Goal: Task Accomplishment & Management: Use online tool/utility

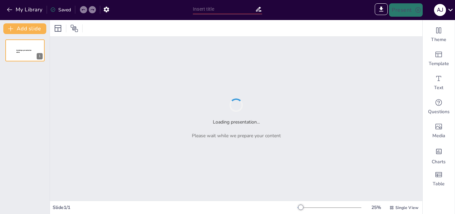
type input "New Sendsteps"
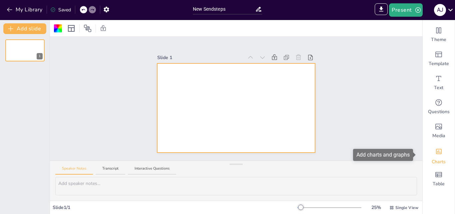
click at [436, 154] on icon "Add charts and graphs" at bounding box center [439, 151] width 7 height 7
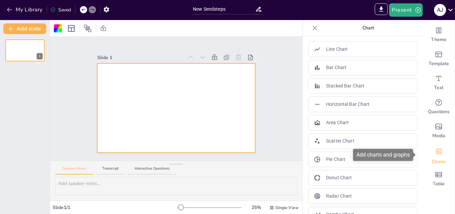
drag, startPoint x: 436, startPoint y: 154, endPoint x: 396, endPoint y: 37, distance: 124.4
click at [396, 37] on div "Theme Template Text Questions Media Charts Table Chart Line Chart Bar Chart Sta…" at bounding box center [379, 117] width 152 height 194
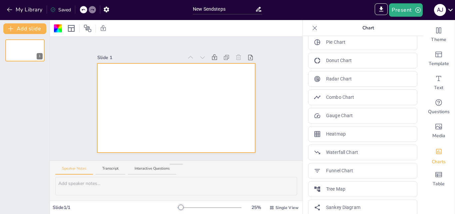
scroll to position [124, 0]
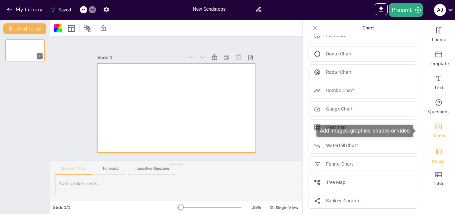
click at [436, 129] on icon "Add images, graphics, shapes or video" at bounding box center [439, 127] width 7 height 6
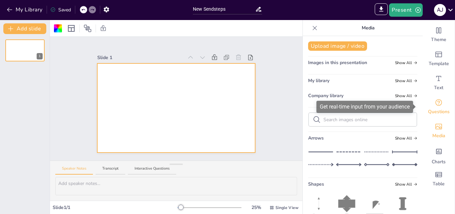
click at [430, 98] on div "Questions" at bounding box center [439, 107] width 32 height 24
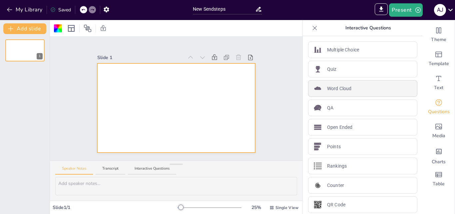
click at [375, 88] on div "Word Cloud" at bounding box center [362, 88] width 109 height 17
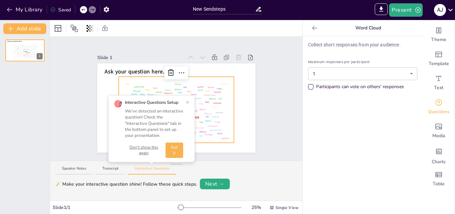
click at [186, 131] on div "🎯 Interactive Questions Setup We've detected an interactive question! Check the…" at bounding box center [151, 128] width 75 height 58
click at [175, 150] on button "Got it" at bounding box center [175, 149] width 18 height 15
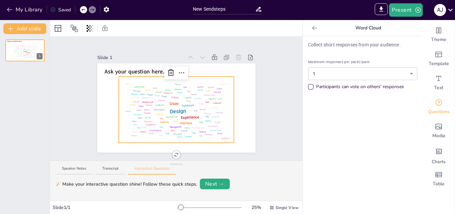
click at [312, 28] on icon at bounding box center [314, 28] width 5 height 4
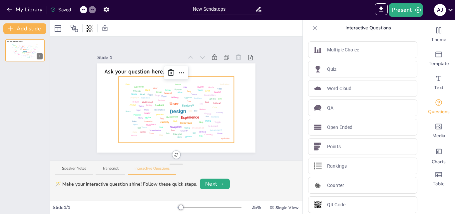
click at [313, 28] on icon at bounding box center [315, 28] width 4 height 4
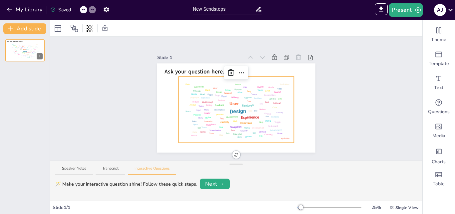
scroll to position [1, 0]
click at [213, 185] on button "Next →" at bounding box center [215, 183] width 30 height 11
click at [144, 184] on div "2️⃣ Let people join your session — Code: Free46492718" at bounding box center [140, 183] width 120 height 7
click at [207, 184] on button "Edit" at bounding box center [212, 183] width 21 height 9
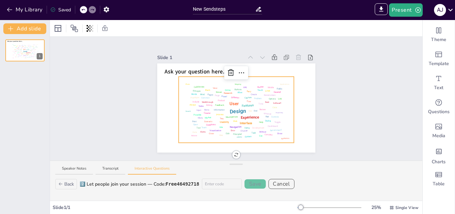
click at [280, 183] on button "Cancel" at bounding box center [282, 184] width 26 height 10
click at [69, 184] on button "Back" at bounding box center [66, 183] width 22 height 10
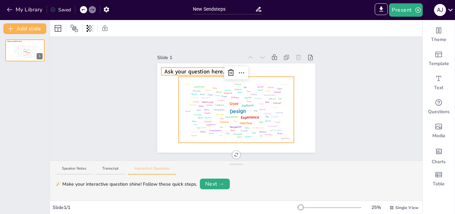
click at [193, 68] on span "Ask your question here..." at bounding box center [196, 72] width 62 height 8
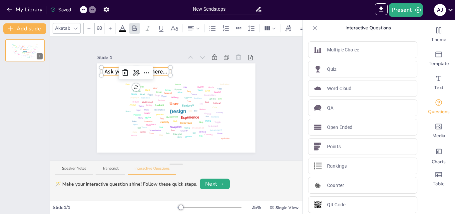
scroll to position [0, 0]
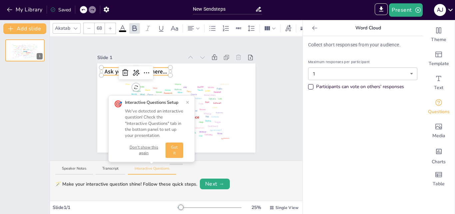
click at [159, 69] on span "Ask your question here..." at bounding box center [136, 72] width 62 height 8
click at [262, 101] on div "Slide 1 Design User Experience Interface Features Navigation Usability Test Pro…" at bounding box center [177, 99] width 196 height 108
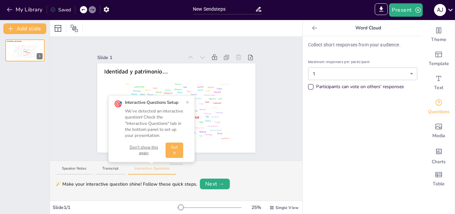
click at [337, 45] on p "Collect short responses from your audience." at bounding box center [362, 44] width 109 height 7
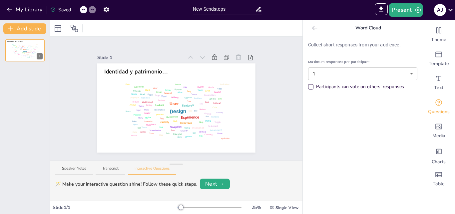
click at [312, 28] on icon at bounding box center [314, 28] width 5 height 4
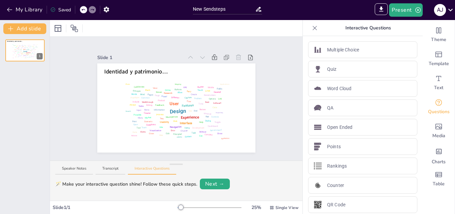
click at [313, 28] on icon at bounding box center [315, 28] width 4 height 4
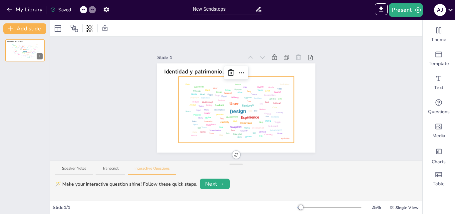
click at [264, 120] on div "Design User Experience Interface Features Navigation Usability Test Process Inf…" at bounding box center [236, 109] width 112 height 63
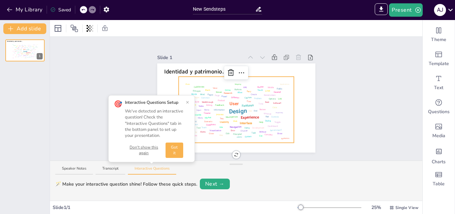
click at [232, 106] on div "Design" at bounding box center [238, 110] width 18 height 9
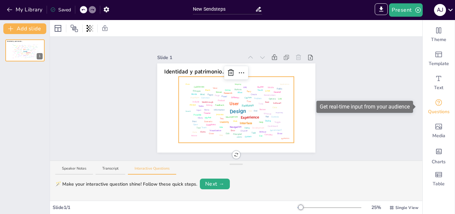
click at [435, 104] on icon "Get real-time input from your audience" at bounding box center [439, 102] width 8 height 8
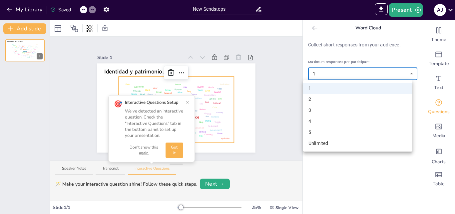
click at [387, 76] on body "My Library Saved New Sendsteps IMPORT EXPORT Import Theme Export Theme Master P…" at bounding box center [227, 107] width 455 height 214
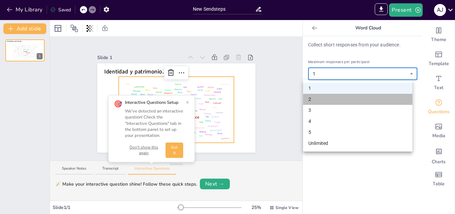
click at [371, 96] on li "2" at bounding box center [357, 99] width 109 height 11
type input "2"
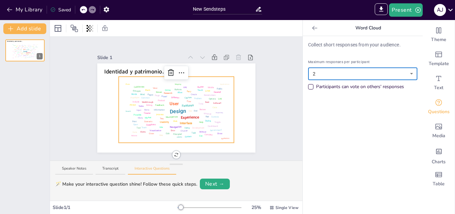
click at [312, 28] on icon at bounding box center [314, 28] width 5 height 4
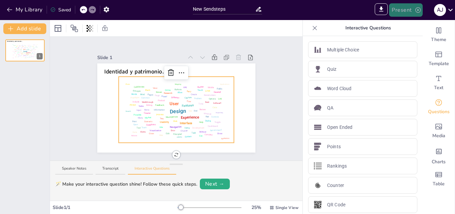
click at [404, 7] on button "Present" at bounding box center [405, 9] width 33 height 13
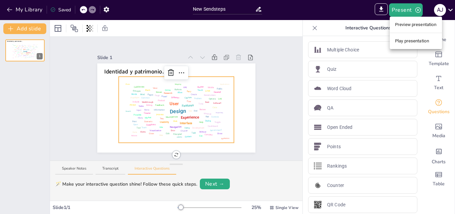
click at [408, 43] on li "Play presentation" at bounding box center [416, 41] width 52 height 11
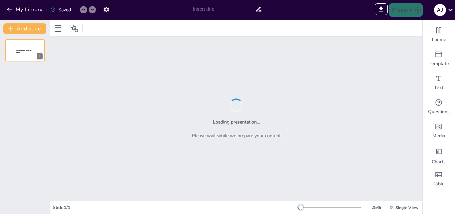
type input "Sendsteps presentation"
